Goal: Information Seeking & Learning: Compare options

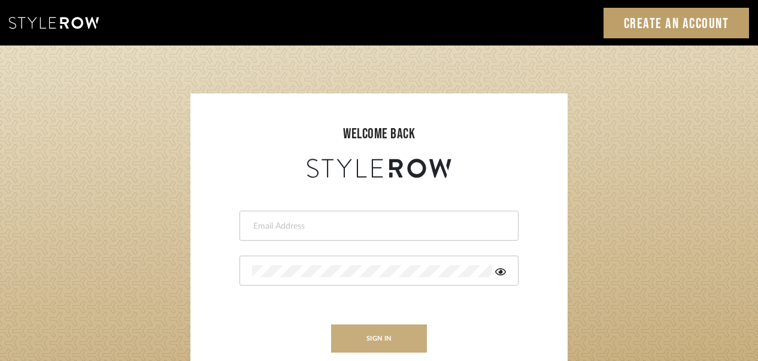
type input "[EMAIL_ADDRESS][DOMAIN_NAME]"
click at [404, 341] on button "sign in" at bounding box center [379, 339] width 96 height 28
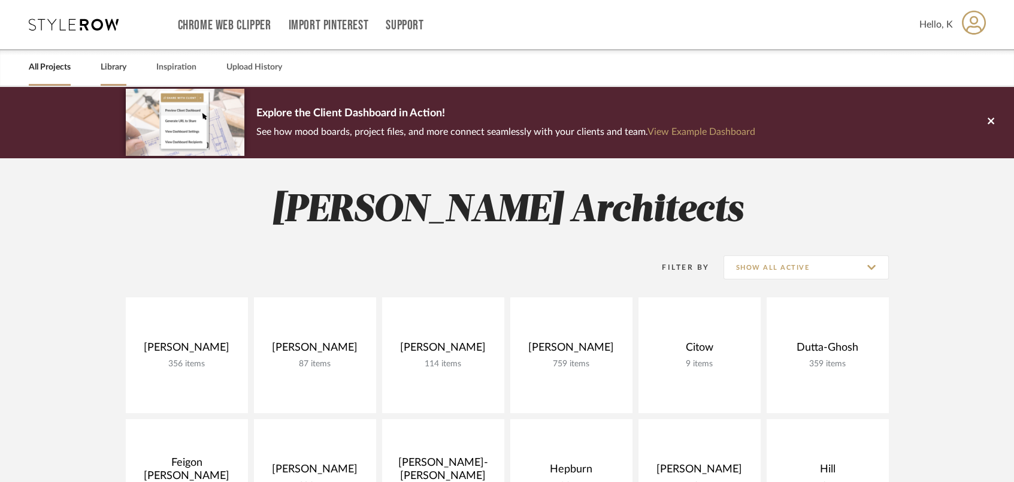
click at [116, 67] on link "Library" at bounding box center [114, 67] width 26 height 16
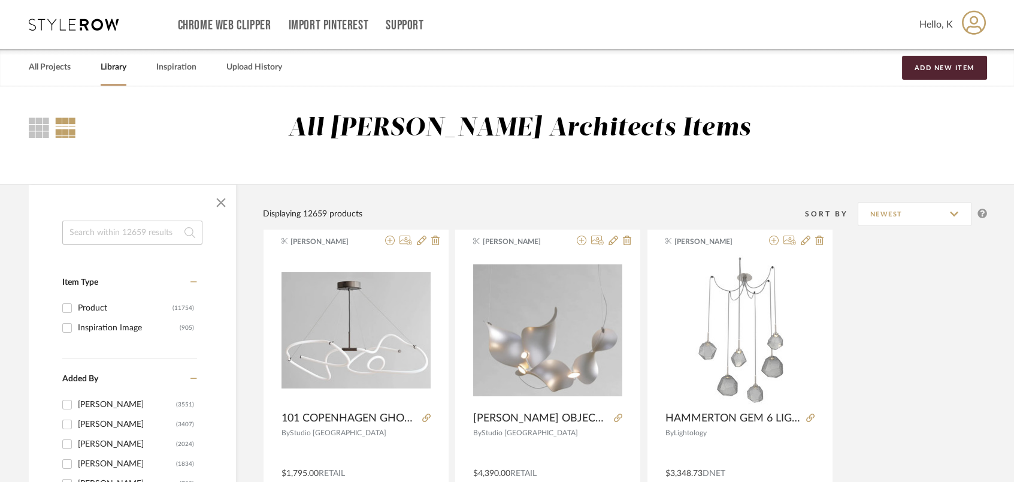
click at [98, 224] on input at bounding box center [132, 232] width 140 height 24
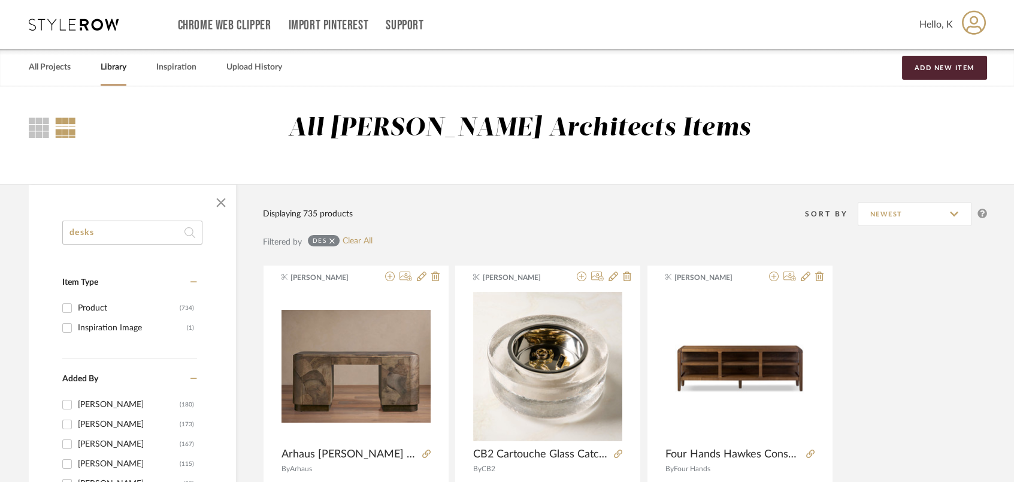
type input "desks"
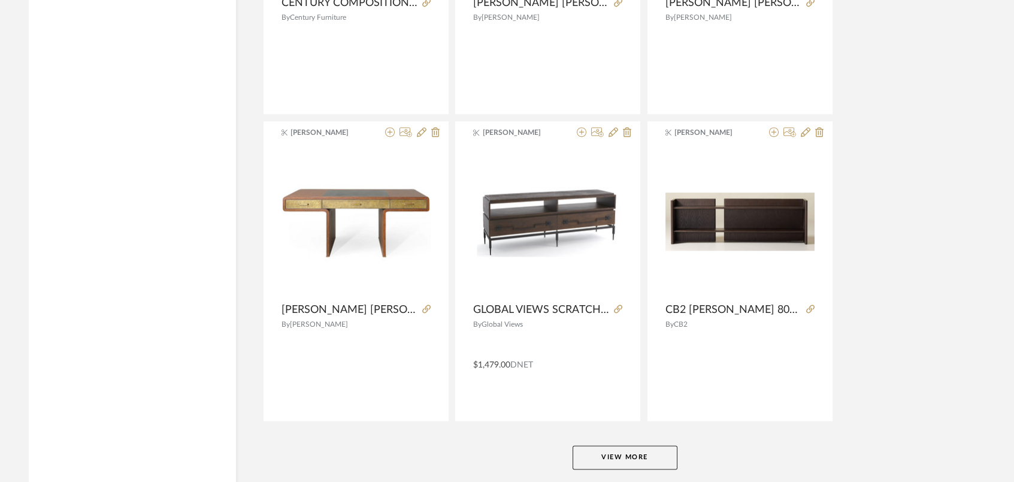
scroll to position [3579, 0]
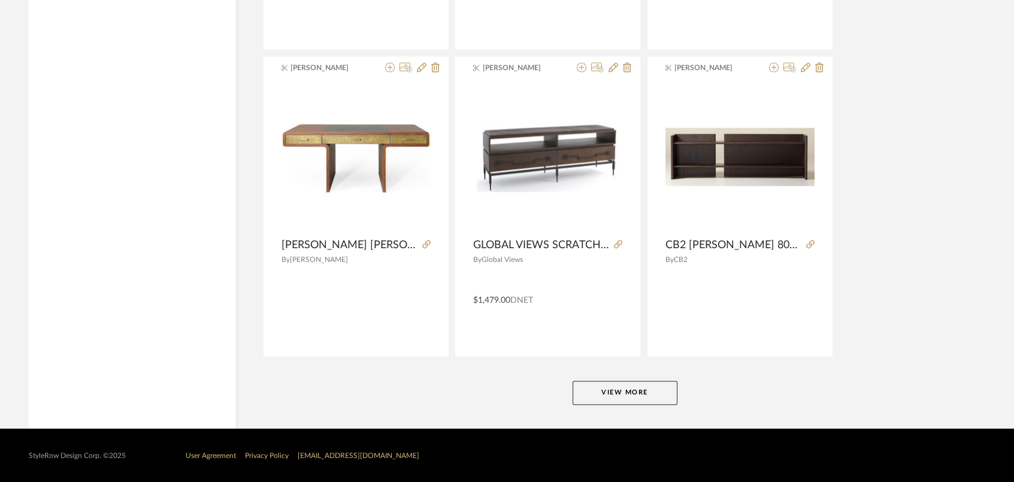
click at [619, 383] on button "View More" at bounding box center [625, 392] width 105 height 24
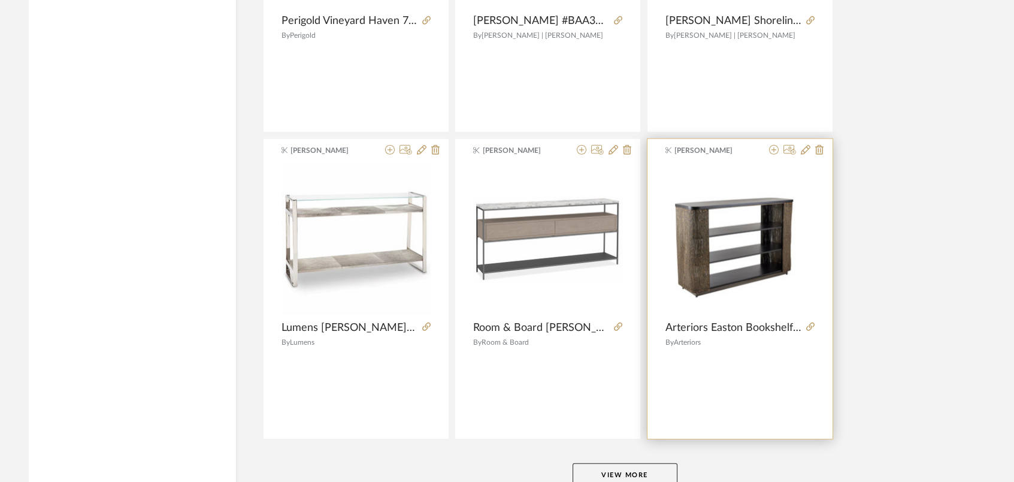
scroll to position [7254, 0]
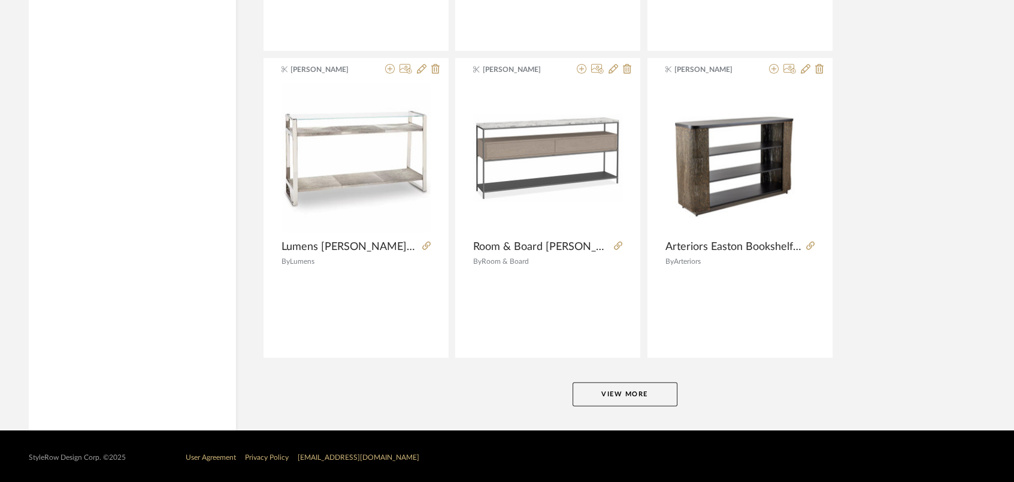
click at [660, 397] on button "View More" at bounding box center [625, 394] width 105 height 24
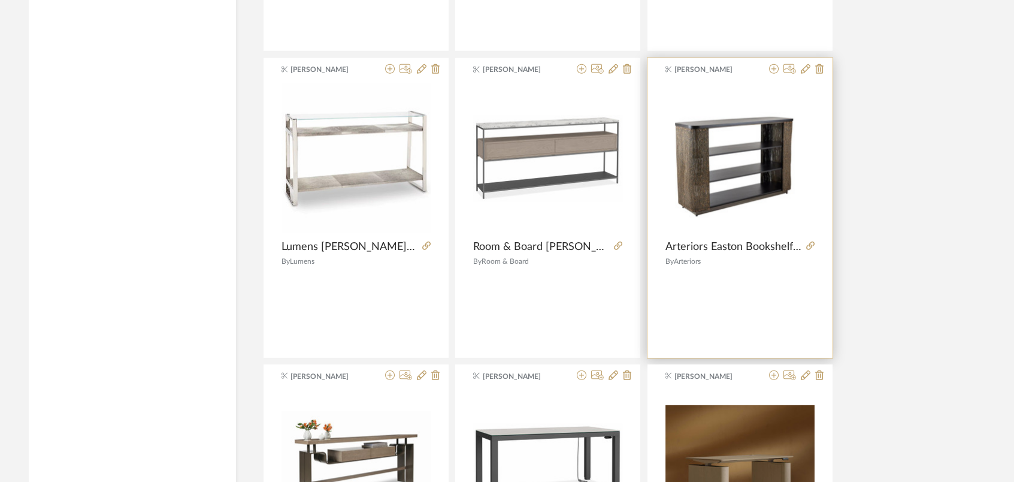
scroll to position [7654, 0]
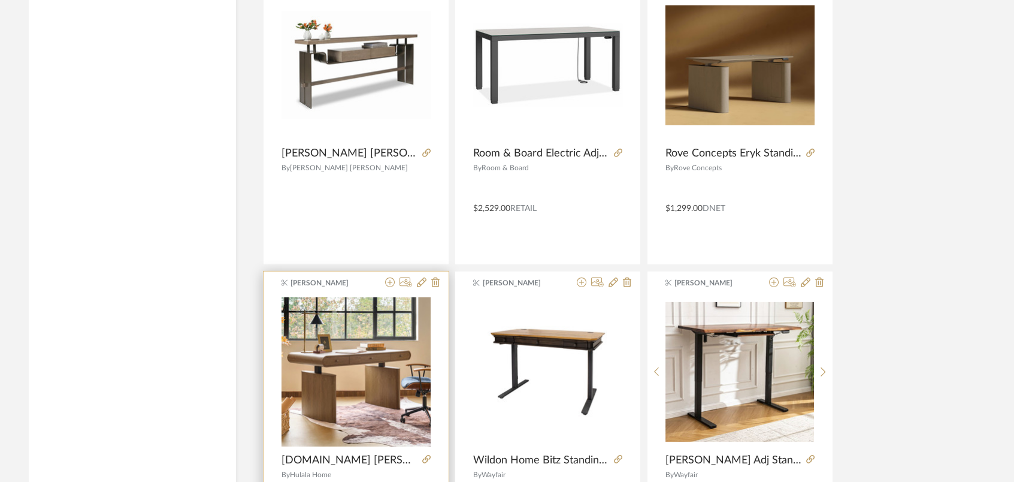
click at [400, 377] on img "0" at bounding box center [356, 371] width 149 height 149
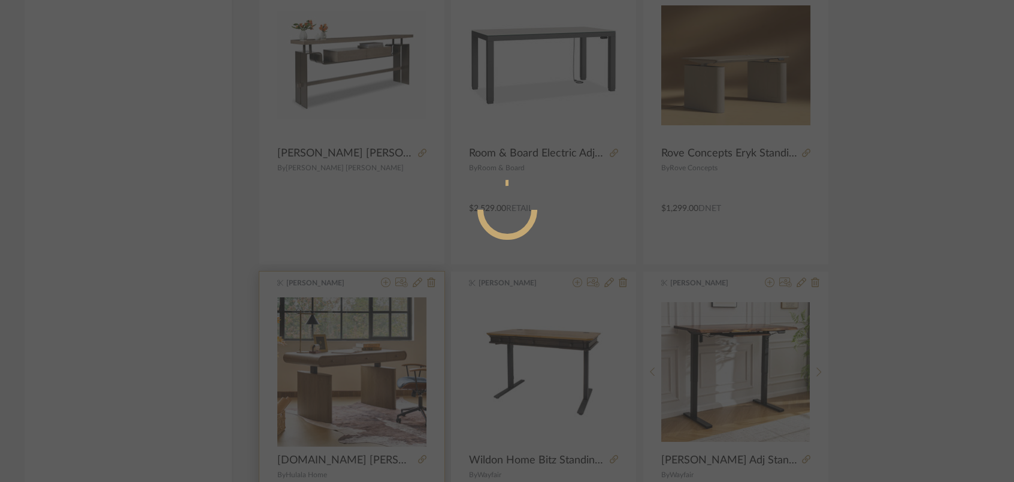
scroll to position [0, 0]
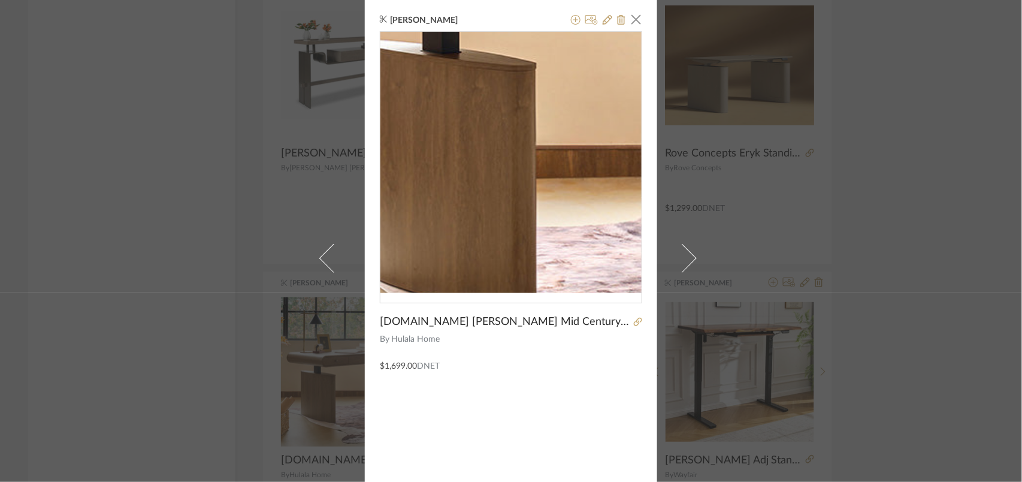
click at [464, 200] on img "0" at bounding box center [510, 162] width 261 height 261
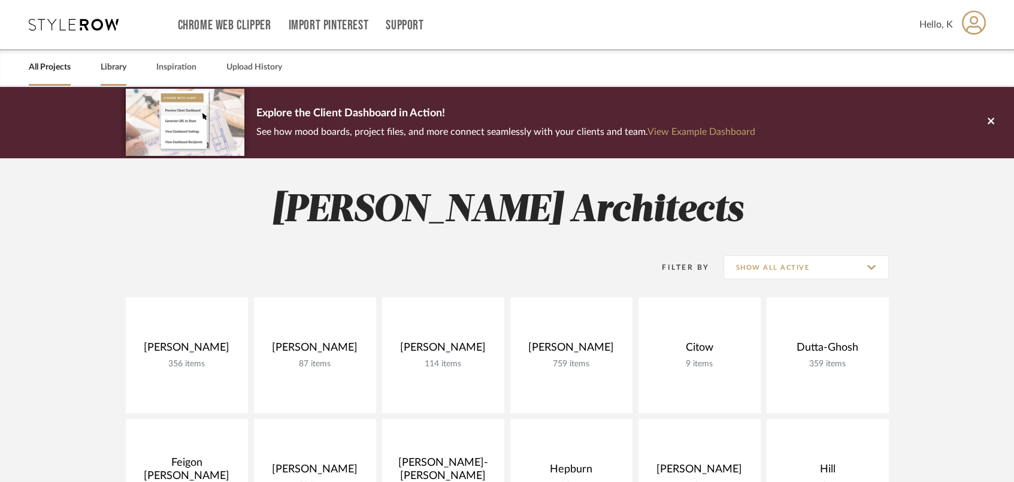
click at [104, 64] on link "Library" at bounding box center [114, 67] width 26 height 16
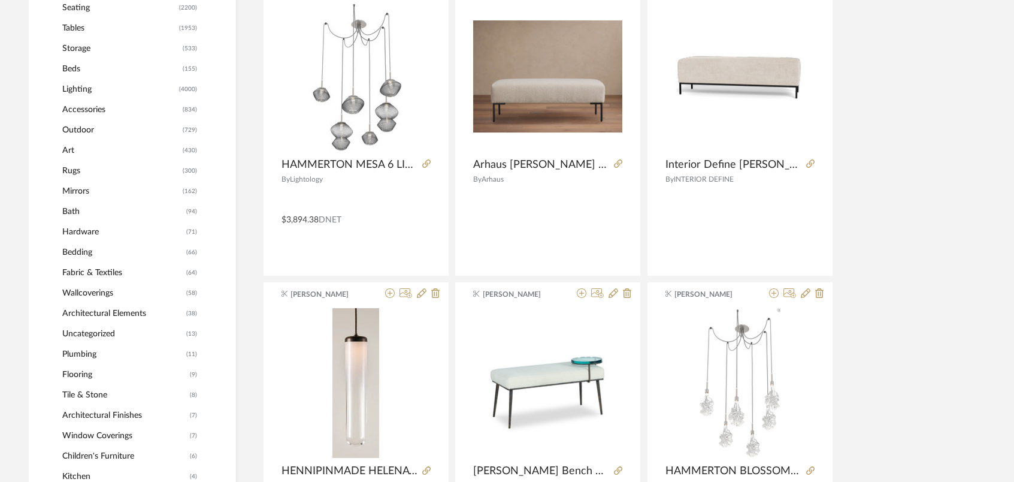
scroll to position [399, 0]
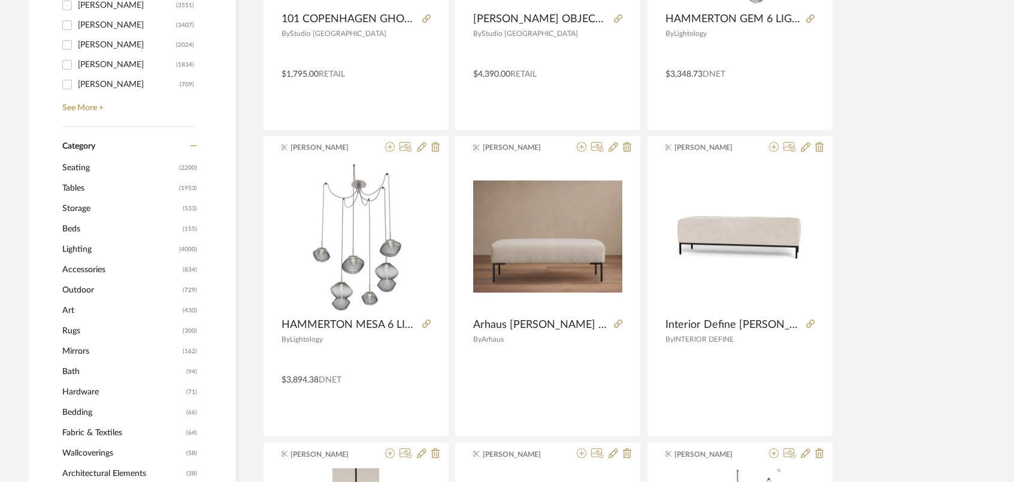
click at [71, 183] on span "Tables" at bounding box center [119, 188] width 114 height 20
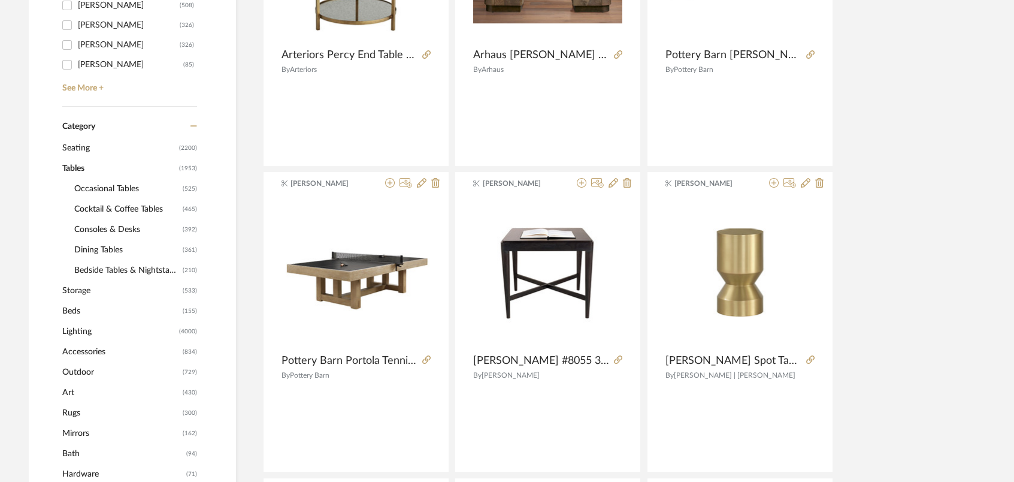
scroll to position [398, 0]
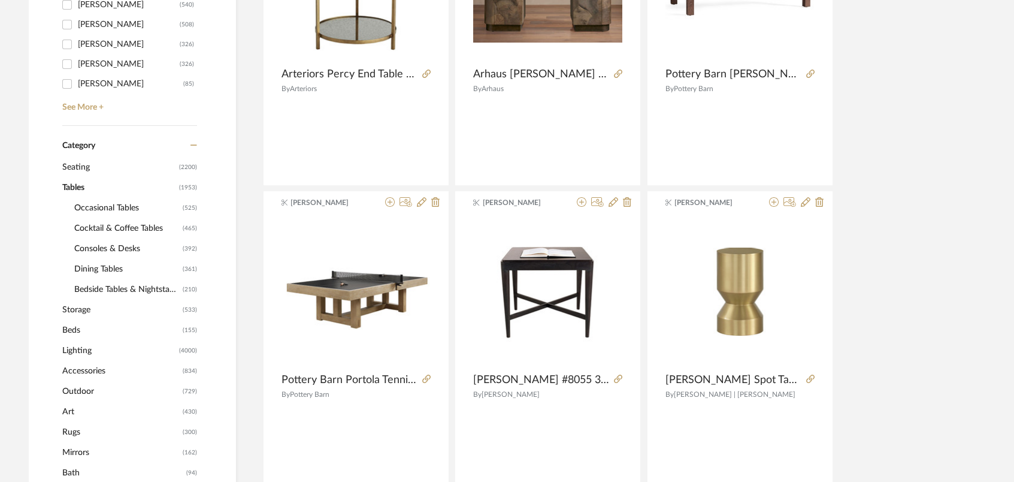
click at [110, 249] on span "Consoles & Desks" at bounding box center [126, 248] width 105 height 20
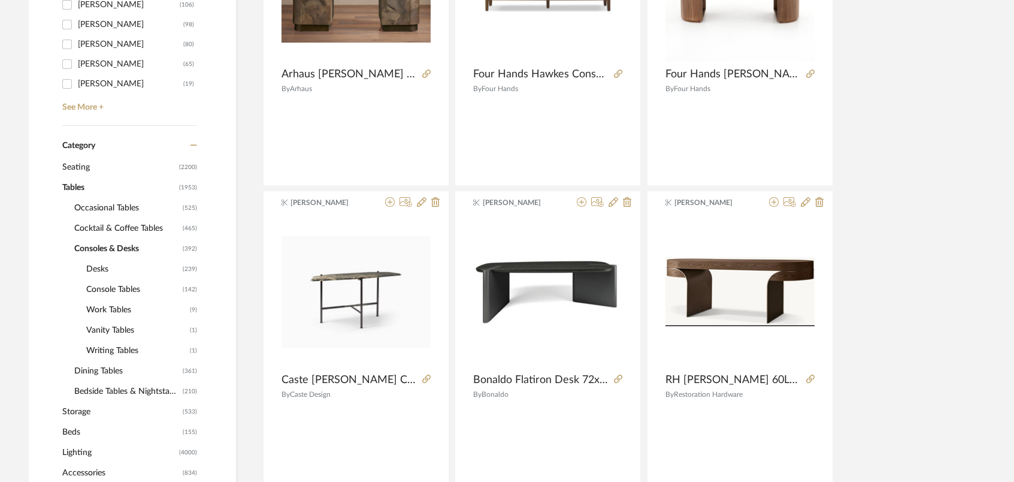
scroll to position [437, 0]
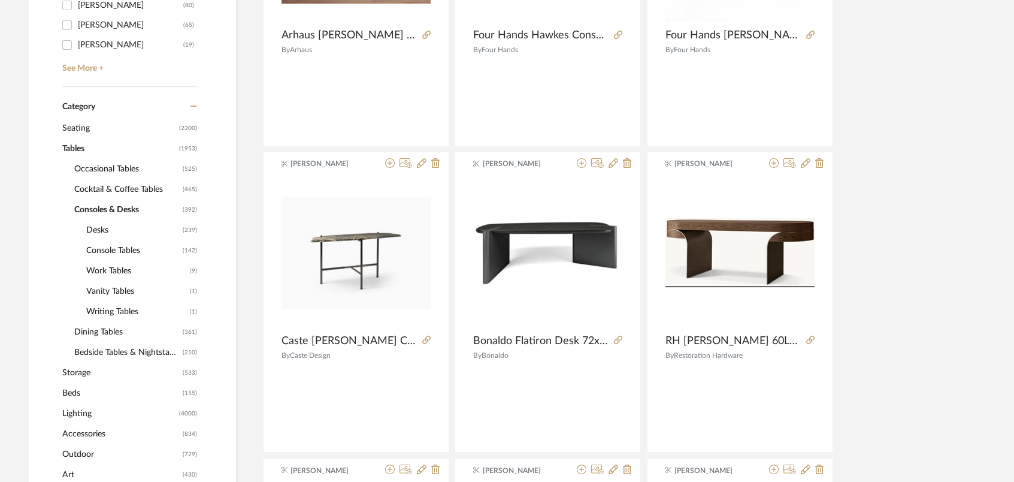
click at [90, 230] on span "Desks" at bounding box center [132, 230] width 93 height 20
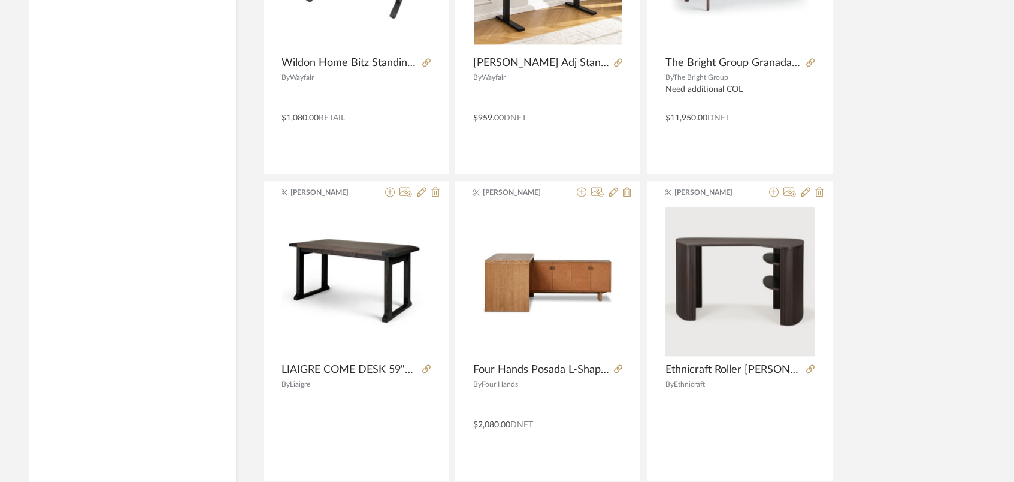
scroll to position [3597, 0]
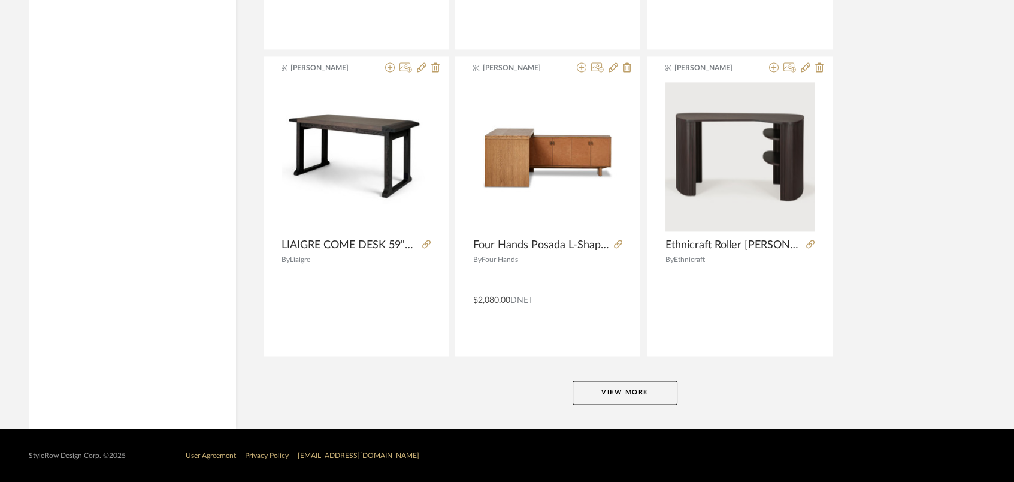
click at [650, 391] on button "View More" at bounding box center [625, 392] width 105 height 24
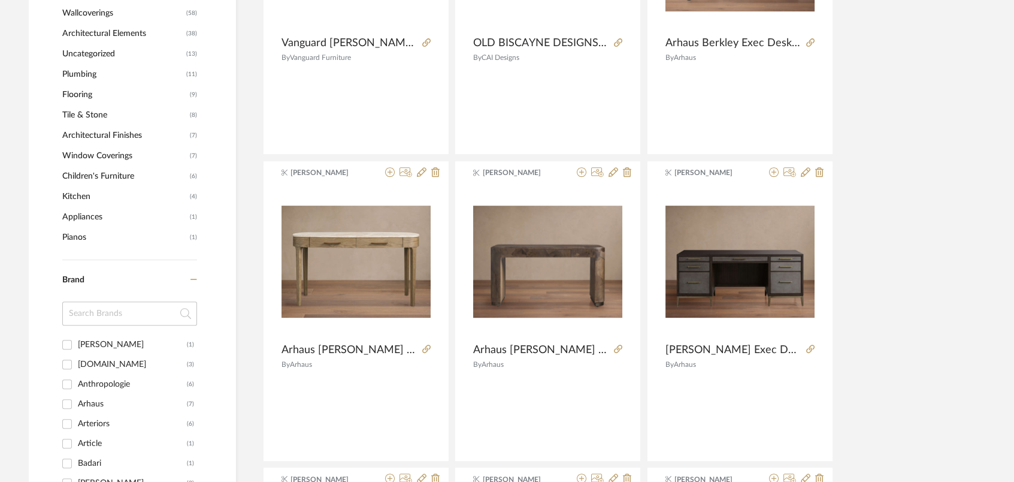
scroll to position [1120, 0]
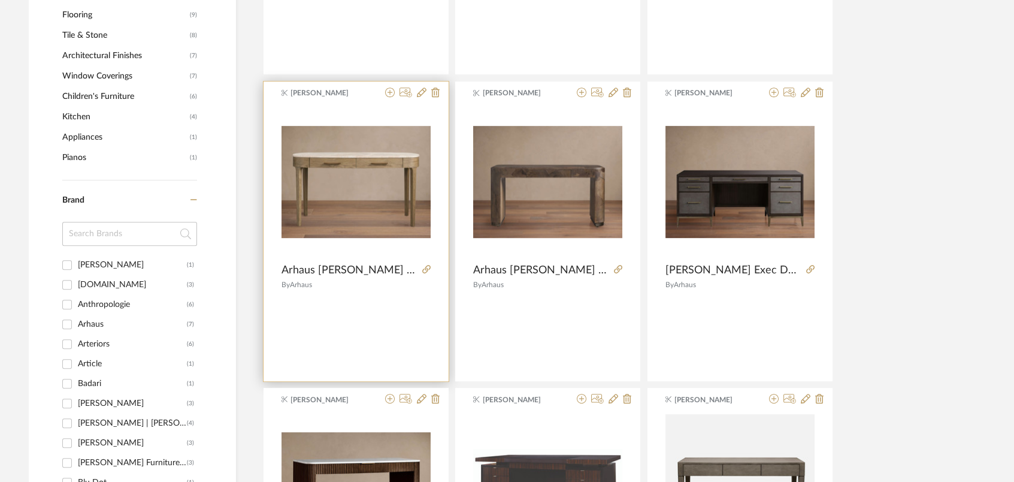
click at [392, 201] on img "0" at bounding box center [356, 182] width 149 height 112
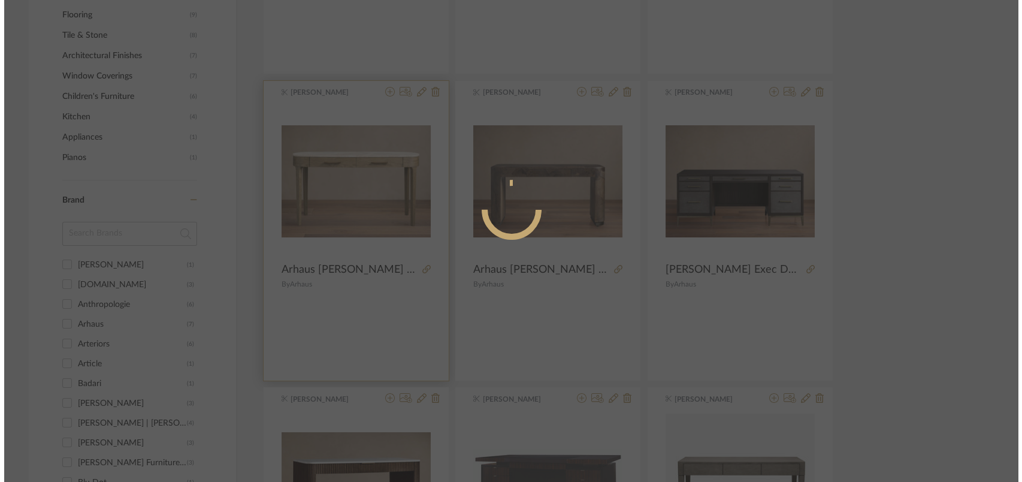
scroll to position [0, 0]
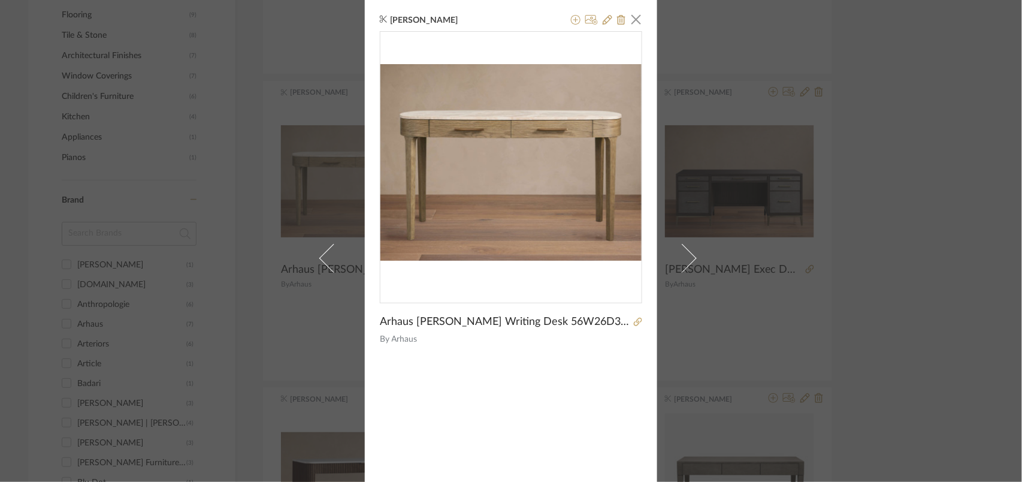
click at [857, 228] on div "[PERSON_NAME] × [PERSON_NAME] Writing Desk 56W26D30.25H By Arhaus" at bounding box center [511, 241] width 1022 height 482
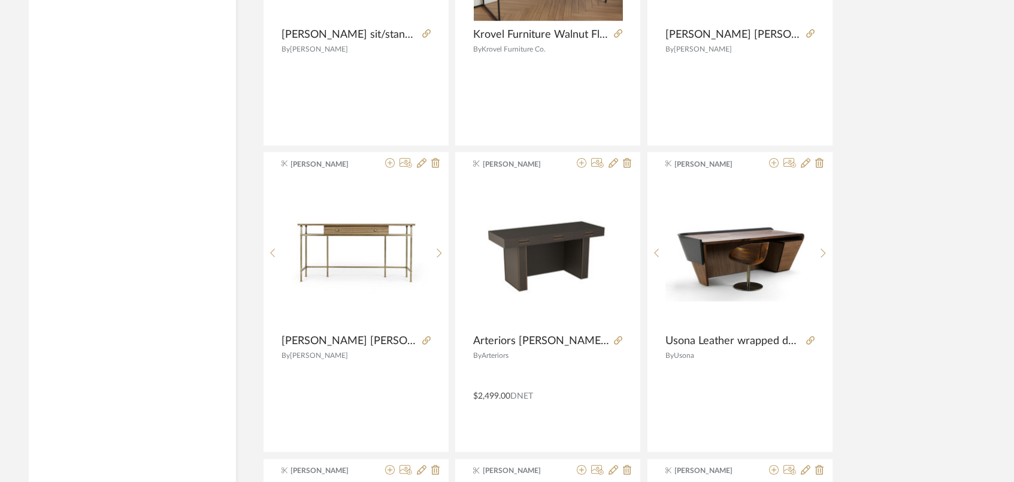
scroll to position [6952, 0]
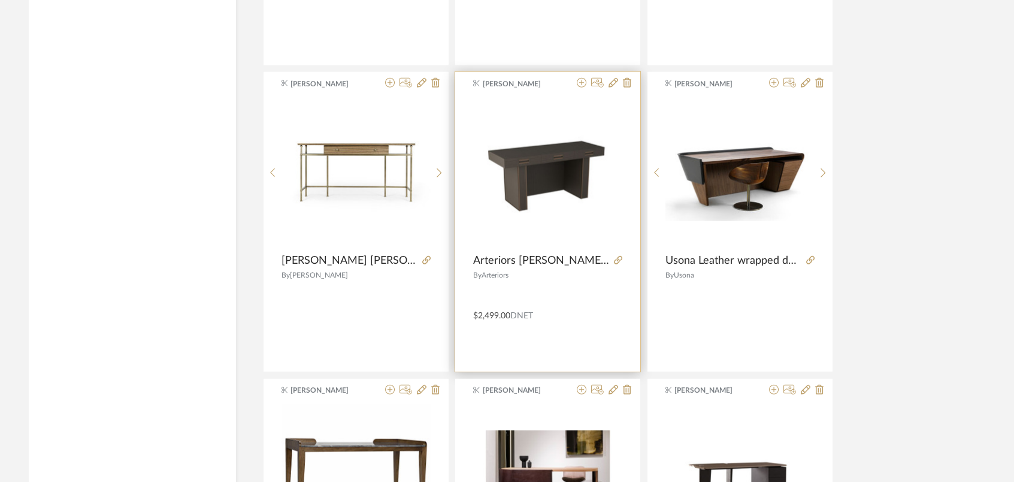
click at [563, 204] on img "0" at bounding box center [547, 172] width 149 height 149
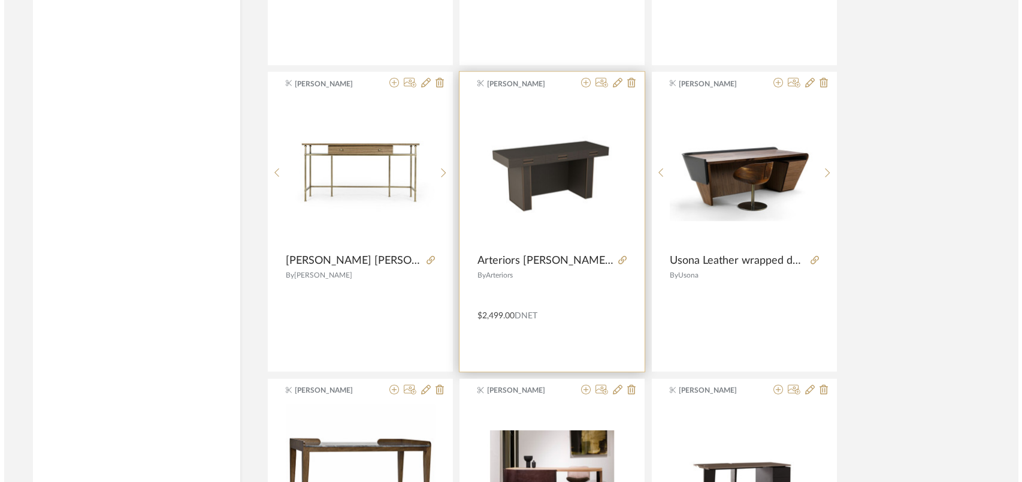
scroll to position [0, 0]
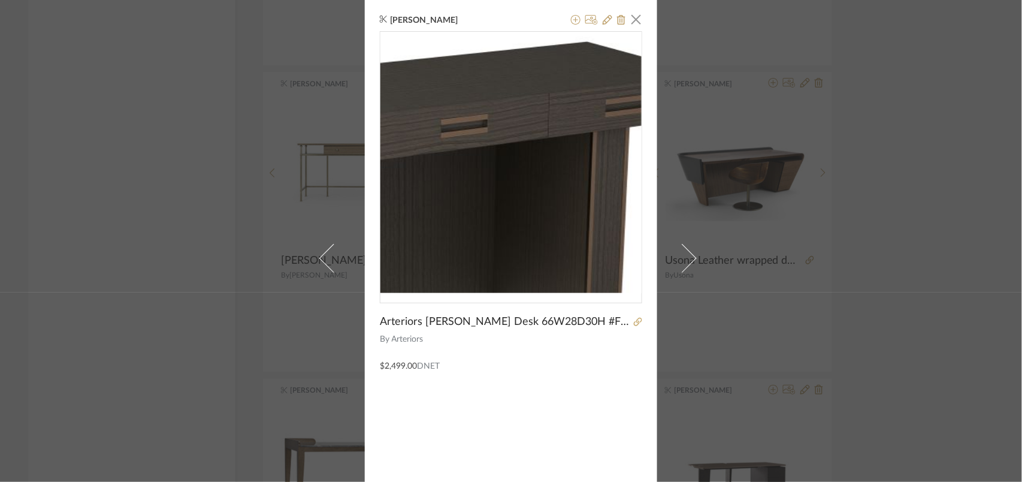
click at [541, 147] on img "0" at bounding box center [510, 162] width 261 height 261
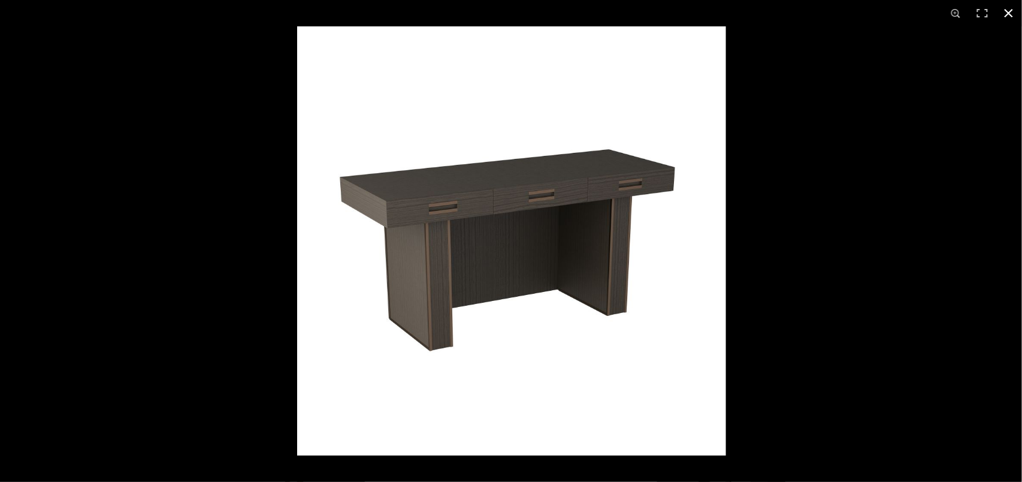
click at [867, 253] on div at bounding box center [808, 267] width 1022 height 482
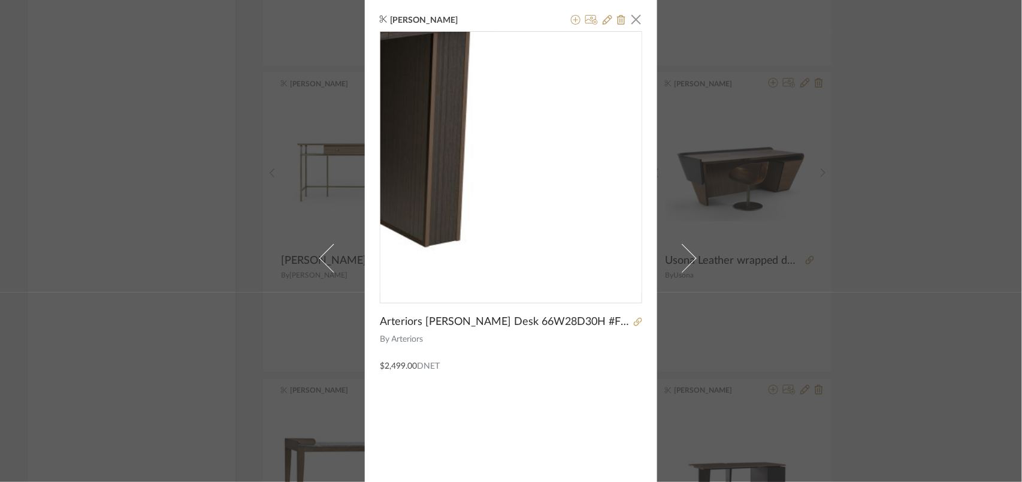
click at [623, 180] on img "0" at bounding box center [510, 162] width 261 height 261
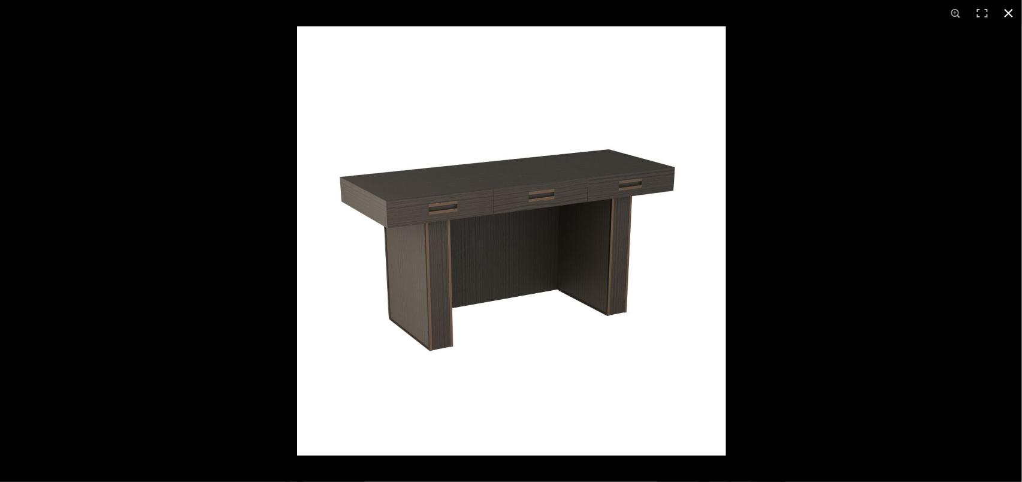
click at [902, 270] on div at bounding box center [808, 267] width 1022 height 482
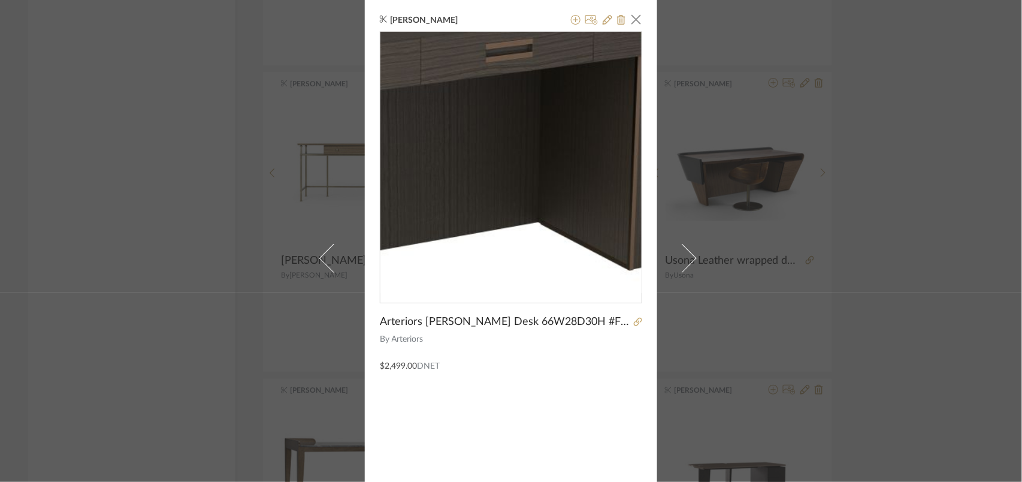
click at [522, 164] on img "0" at bounding box center [510, 162] width 261 height 261
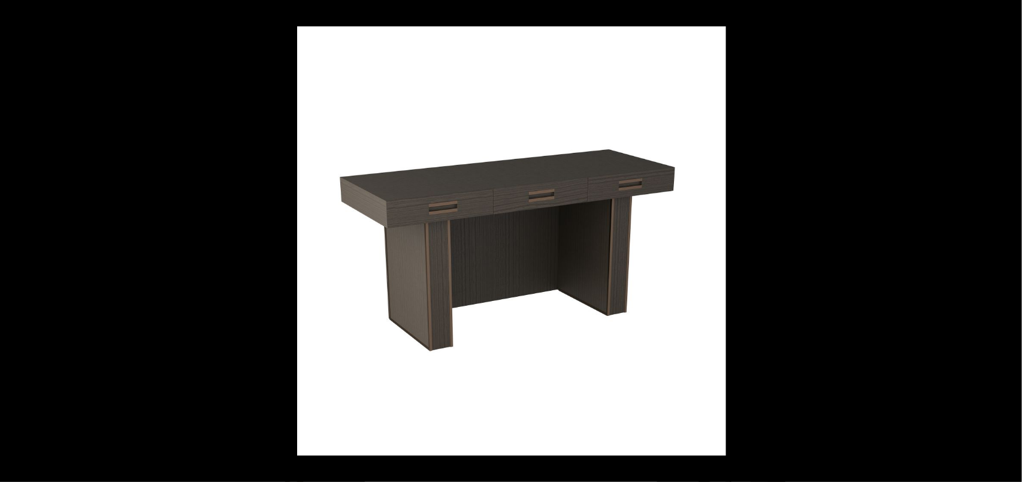
click at [914, 195] on div at bounding box center [808, 267] width 1022 height 482
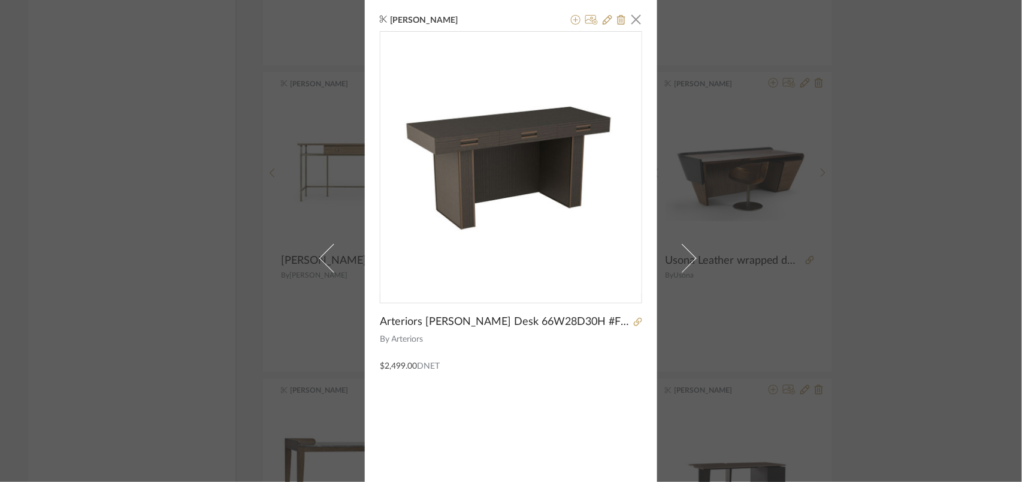
click at [906, 197] on div "[PERSON_NAME] × Arteriors [PERSON_NAME] 66W28D30H #FKS03 By Arteriors $2,499.00…" at bounding box center [511, 241] width 1022 height 482
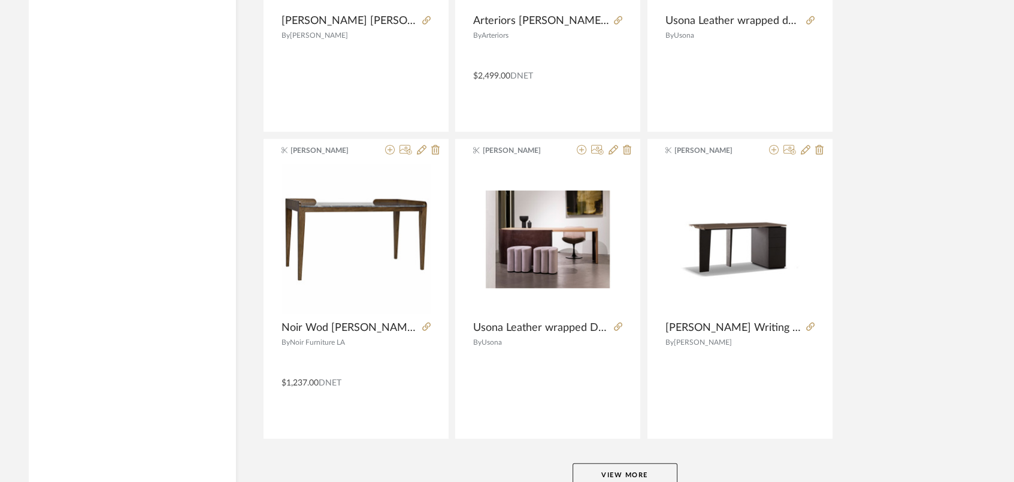
scroll to position [7272, 0]
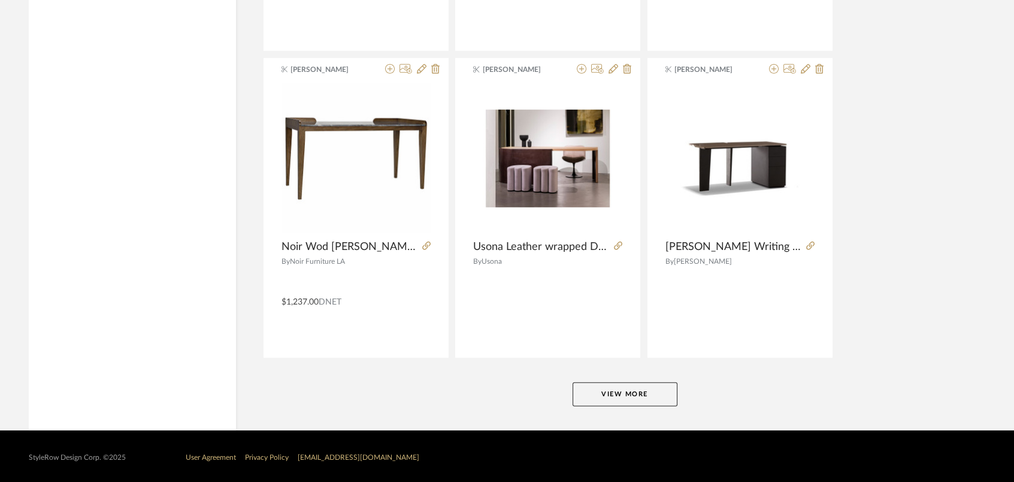
click at [650, 390] on button "View More" at bounding box center [625, 394] width 105 height 24
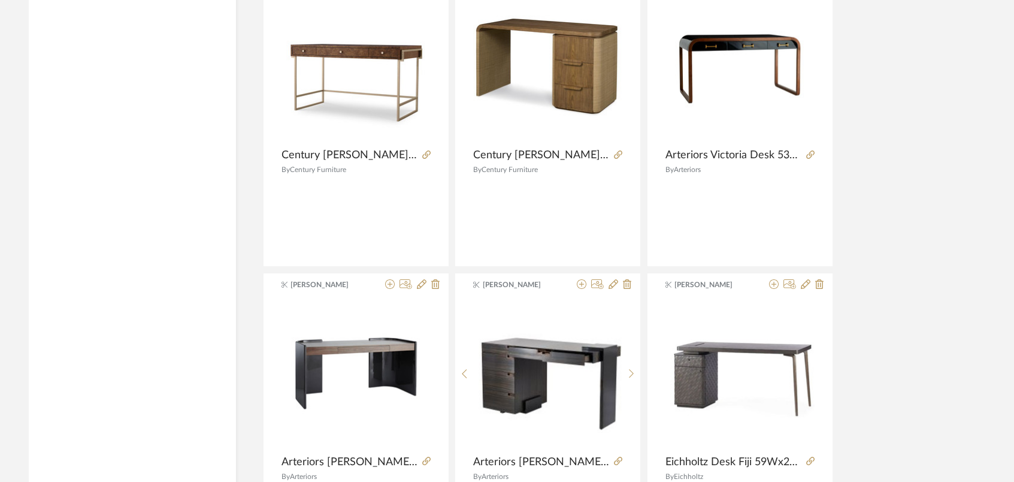
scroll to position [9429, 0]
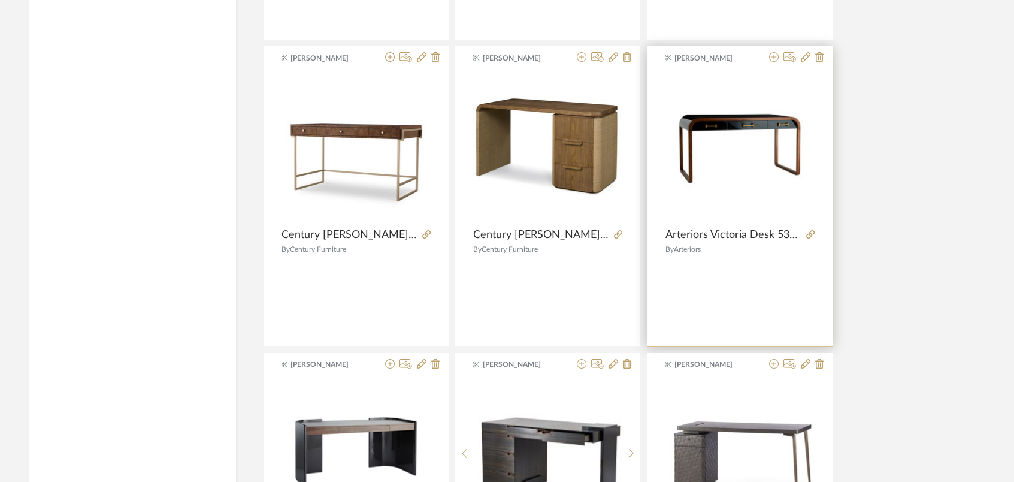
click at [0, 0] on img at bounding box center [0, 0] width 0 height 0
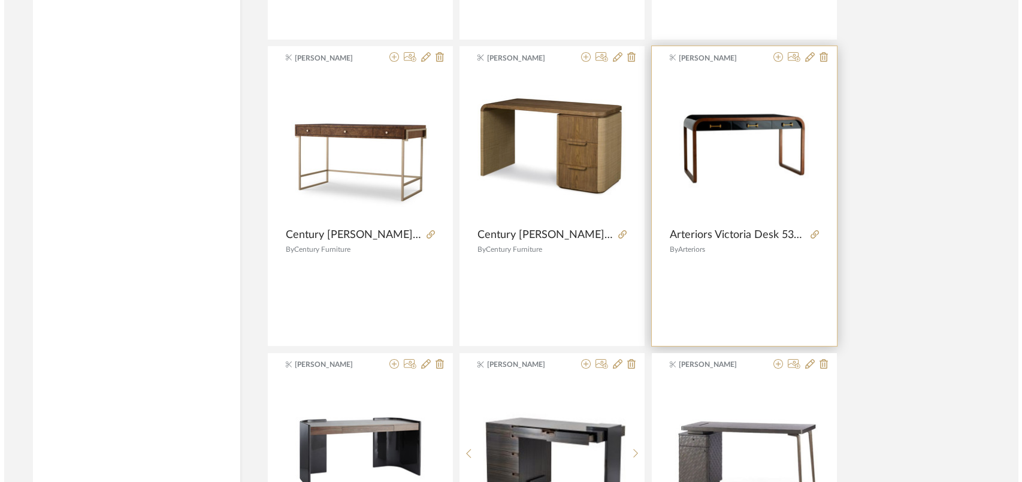
scroll to position [0, 0]
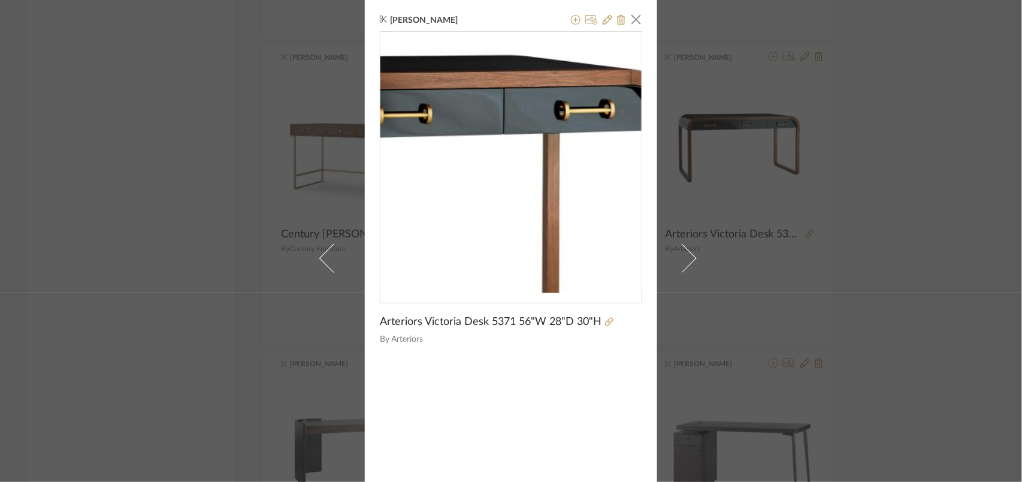
click at [557, 140] on img "0" at bounding box center [510, 162] width 261 height 261
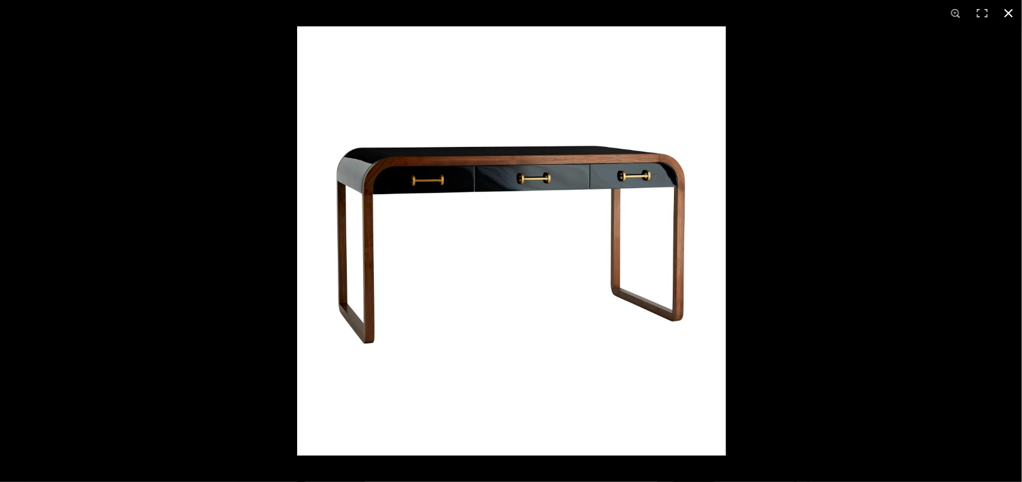
click at [811, 232] on div at bounding box center [808, 267] width 1022 height 482
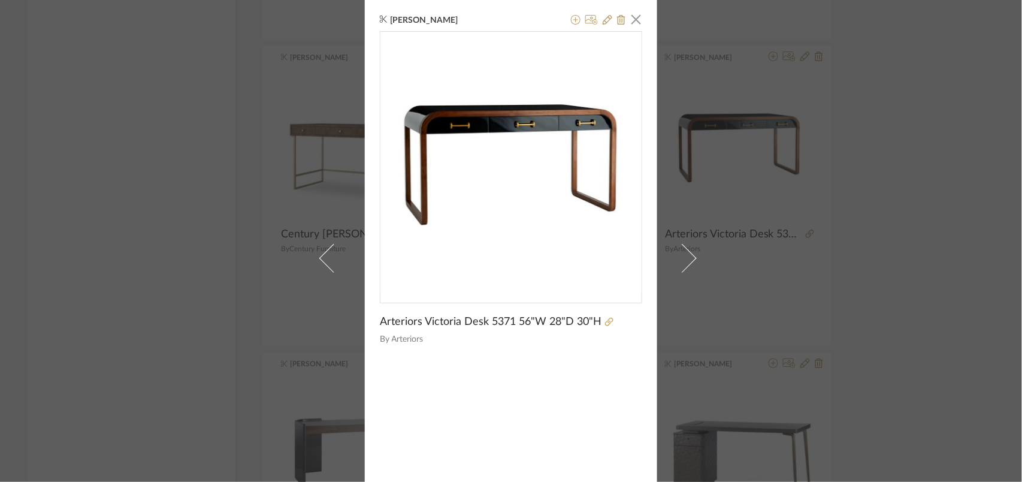
click at [815, 234] on div "[PERSON_NAME] × Arteriors [PERSON_NAME] 5371 56"W 28"D 30"H By Arteriors" at bounding box center [511, 241] width 1022 height 482
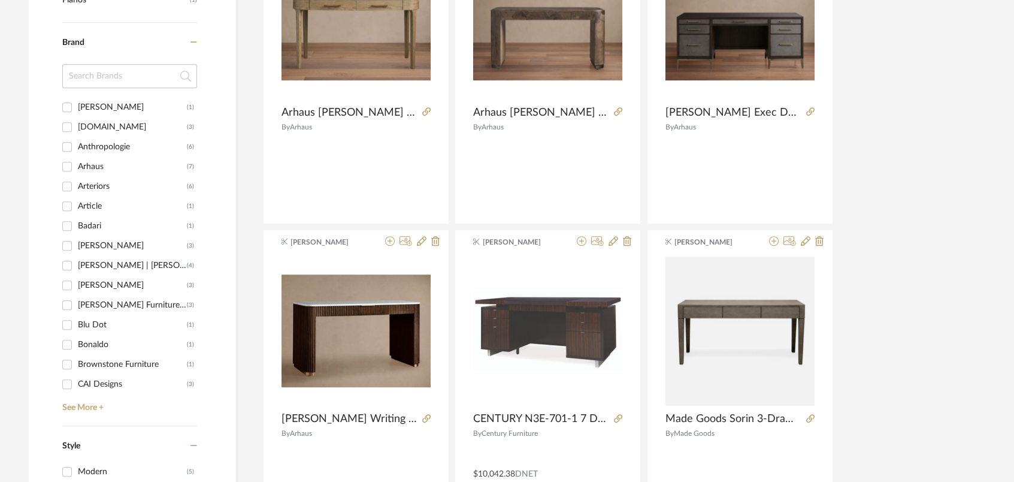
scroll to position [1358, 0]
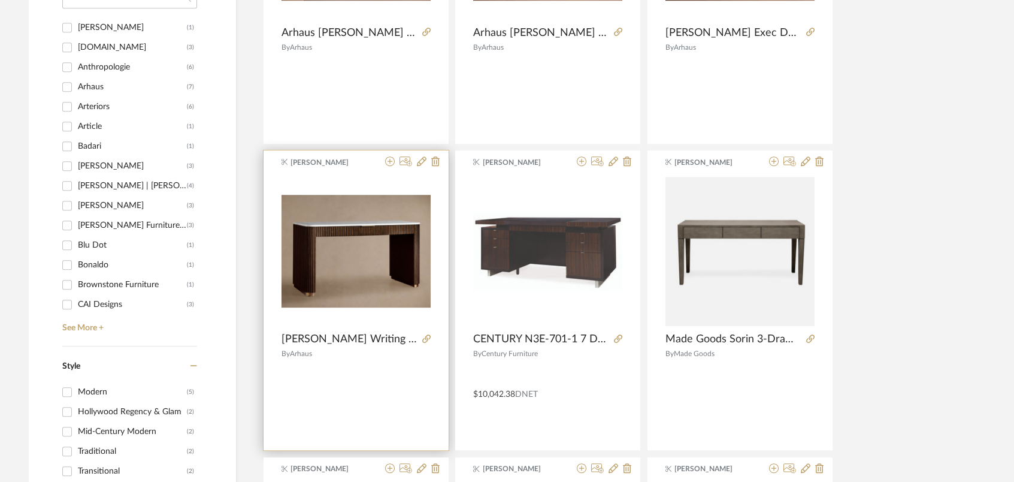
click at [0, 0] on img at bounding box center [0, 0] width 0 height 0
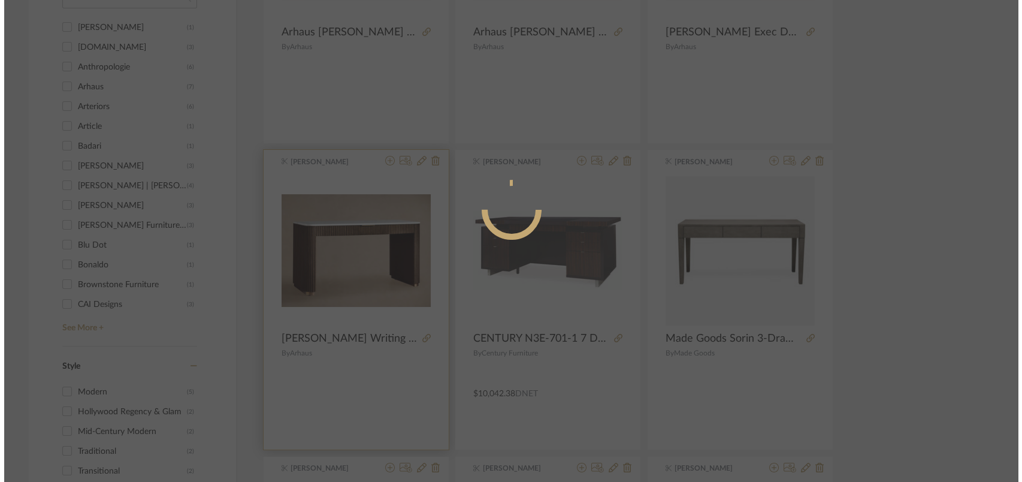
scroll to position [0, 0]
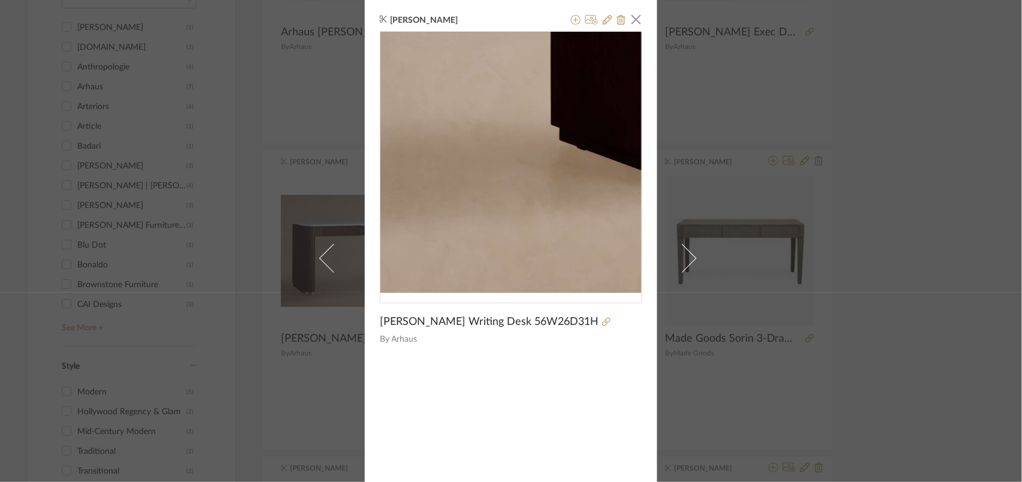
click at [552, 229] on img "0" at bounding box center [510, 162] width 261 height 196
